Goal: Transaction & Acquisition: Purchase product/service

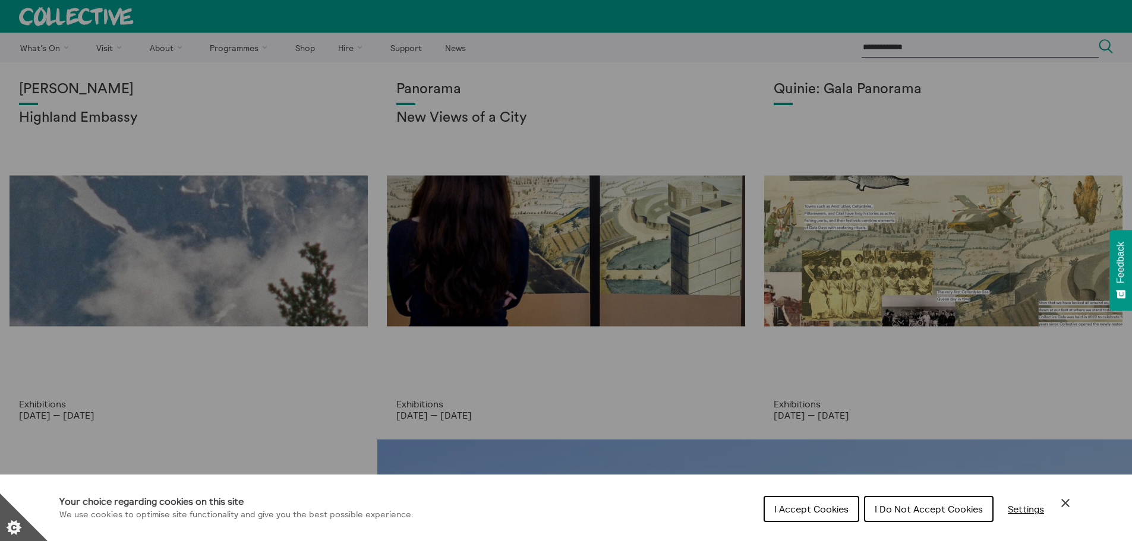
click at [839, 510] on span "I Accept Cookies" at bounding box center [811, 509] width 74 height 12
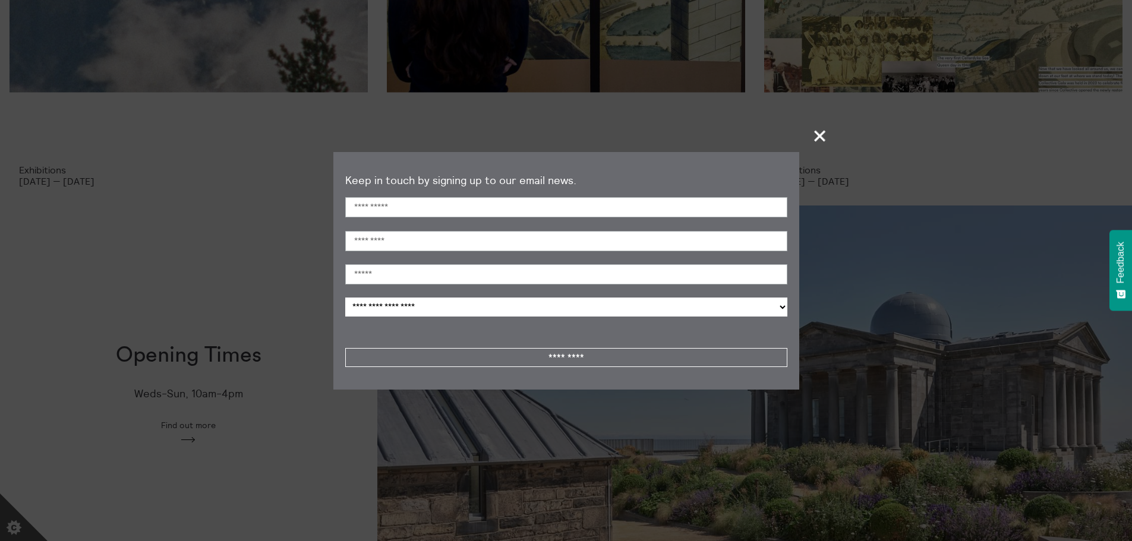
scroll to position [59, 0]
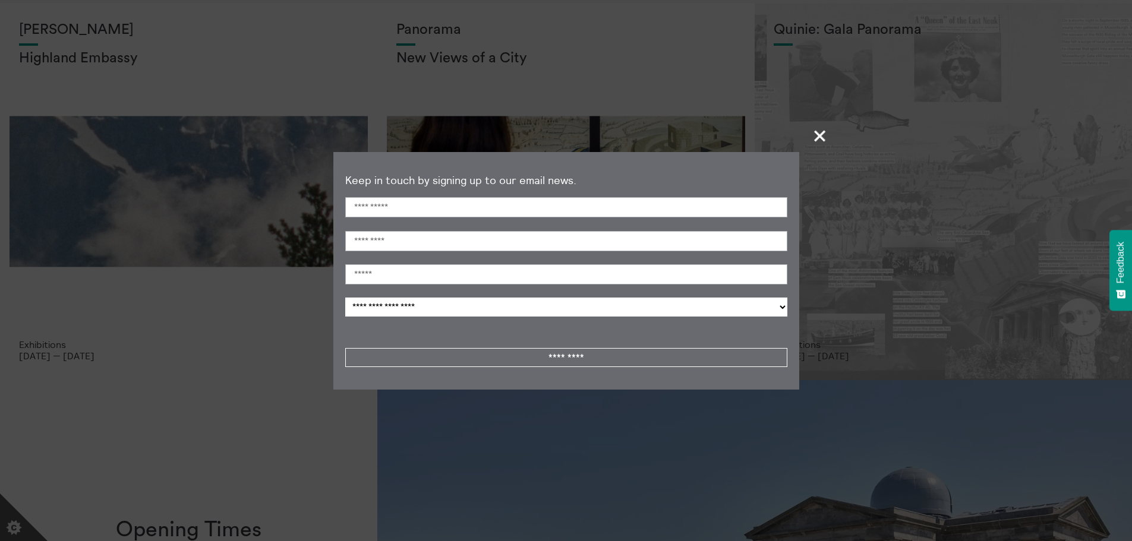
click at [820, 136] on span "+" at bounding box center [820, 135] width 35 height 35
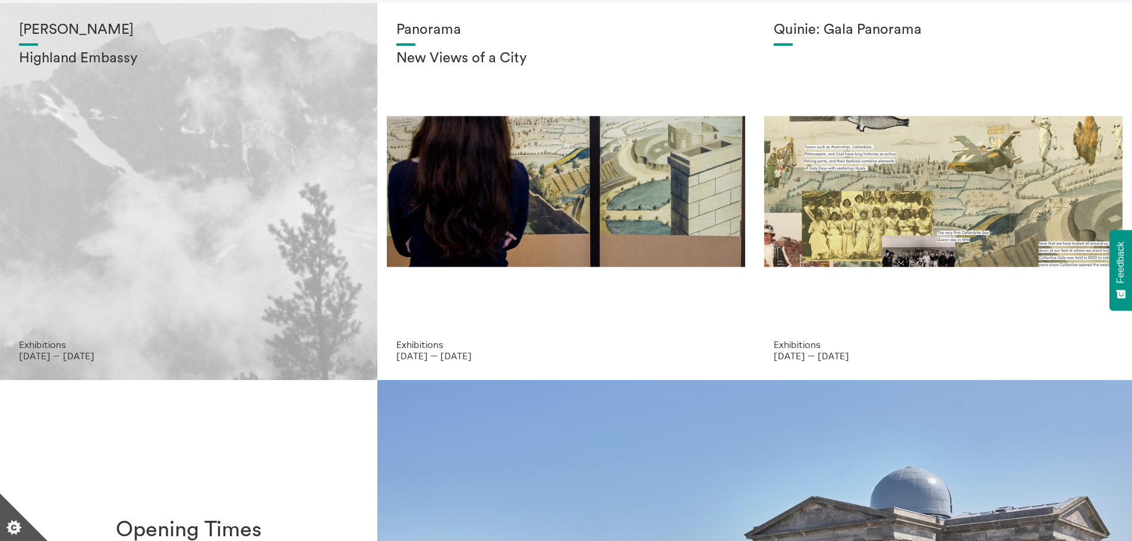
scroll to position [0, 0]
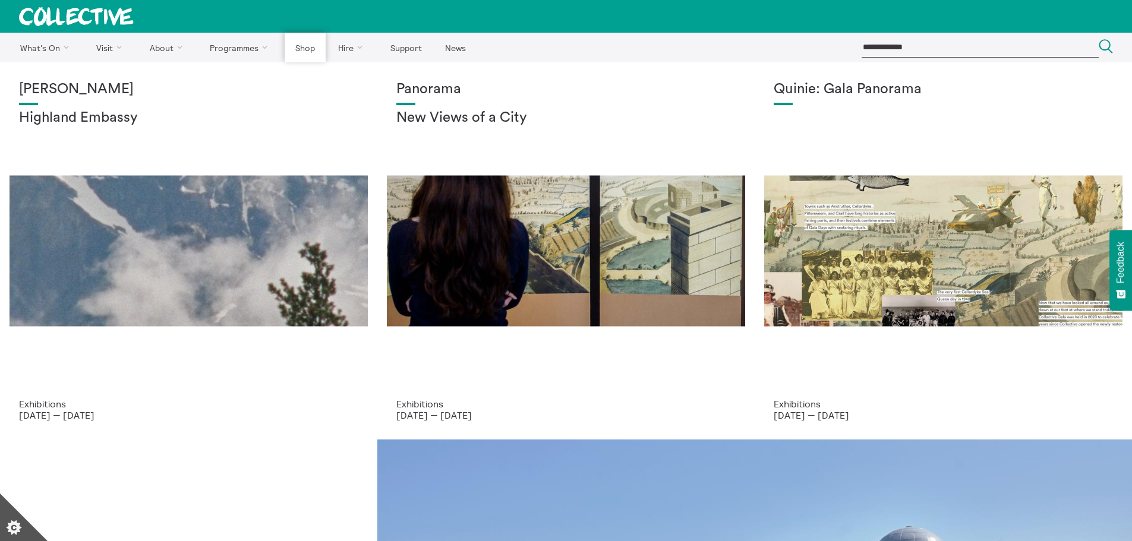
click at [315, 52] on link "Shop" at bounding box center [305, 48] width 40 height 30
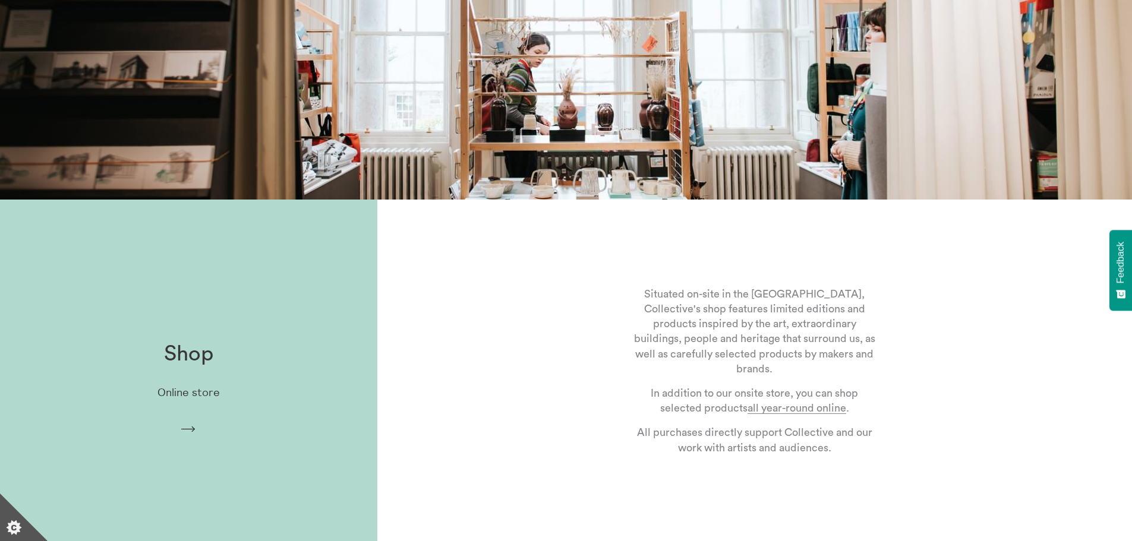
scroll to position [297, 0]
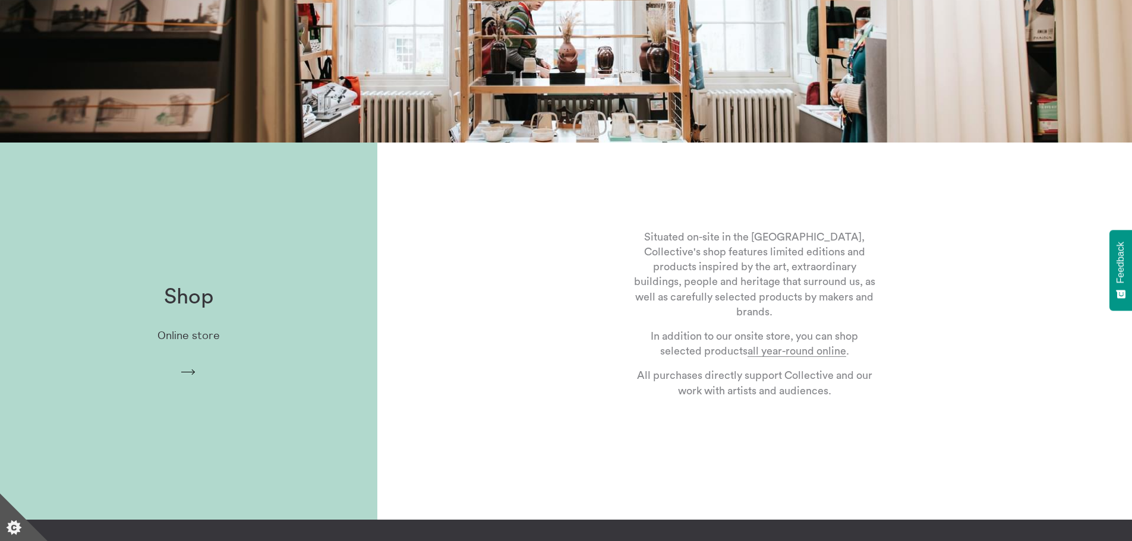
click at [206, 367] on div "Shop Online store Arrow" at bounding box center [188, 331] width 377 height 131
